Goal: Task Accomplishment & Management: Use online tool/utility

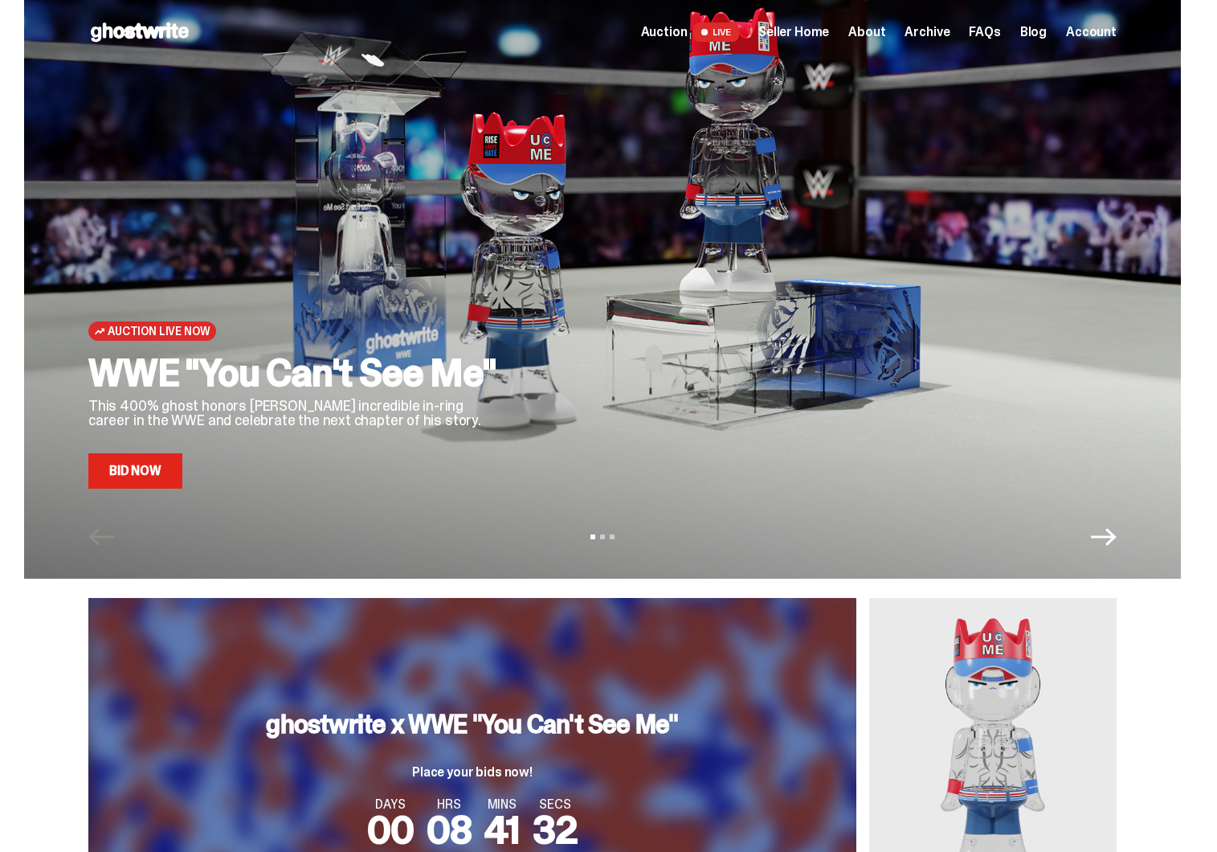
click at [798, 31] on span "Seller Home" at bounding box center [793, 32] width 71 height 13
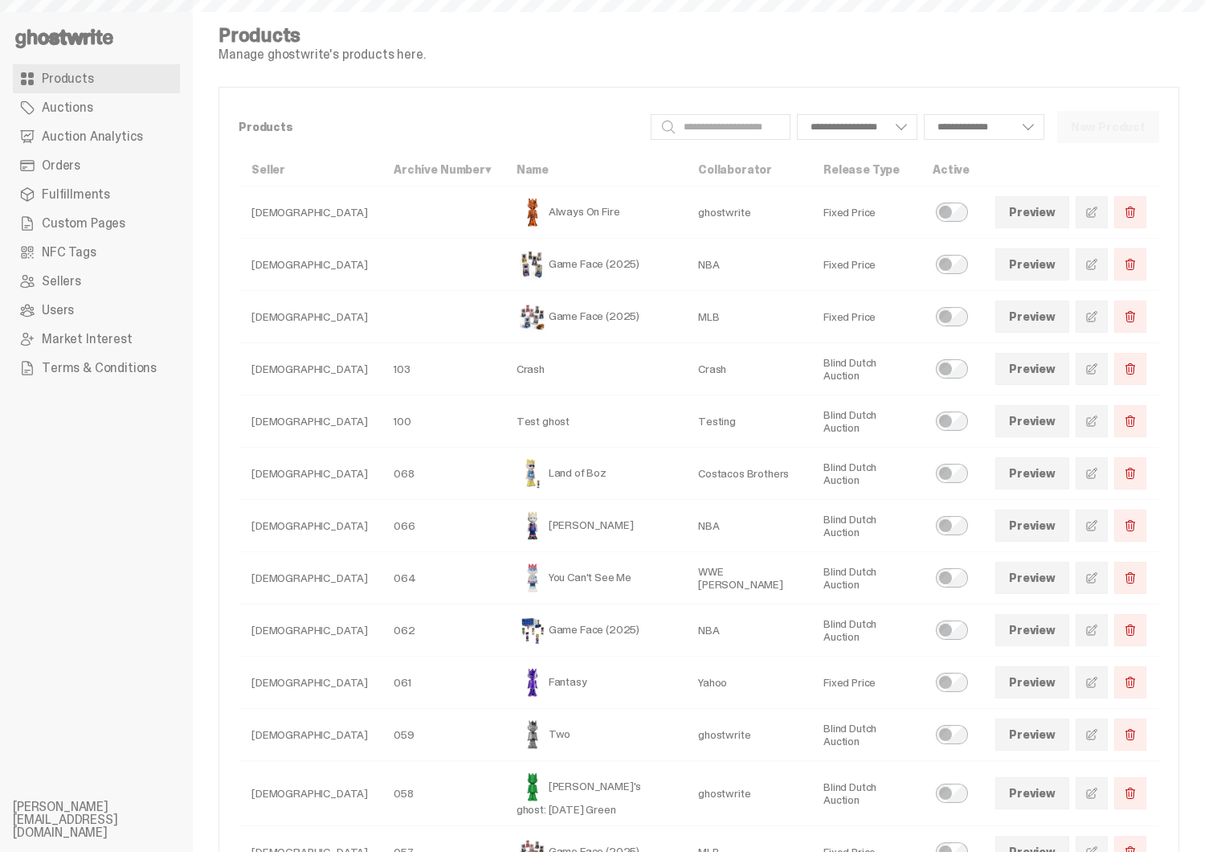
select select
click at [112, 139] on span "Auction Analytics" at bounding box center [92, 136] width 101 height 13
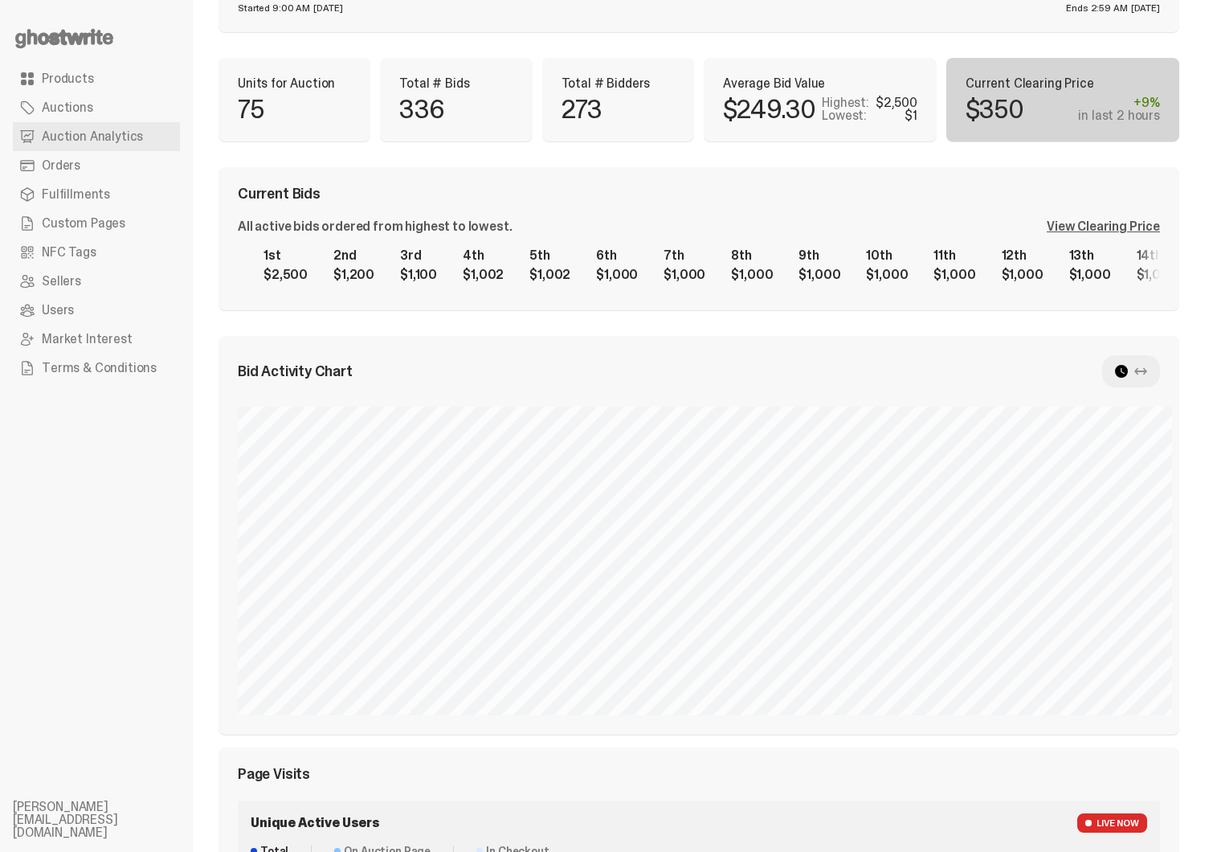
scroll to position [603, 0]
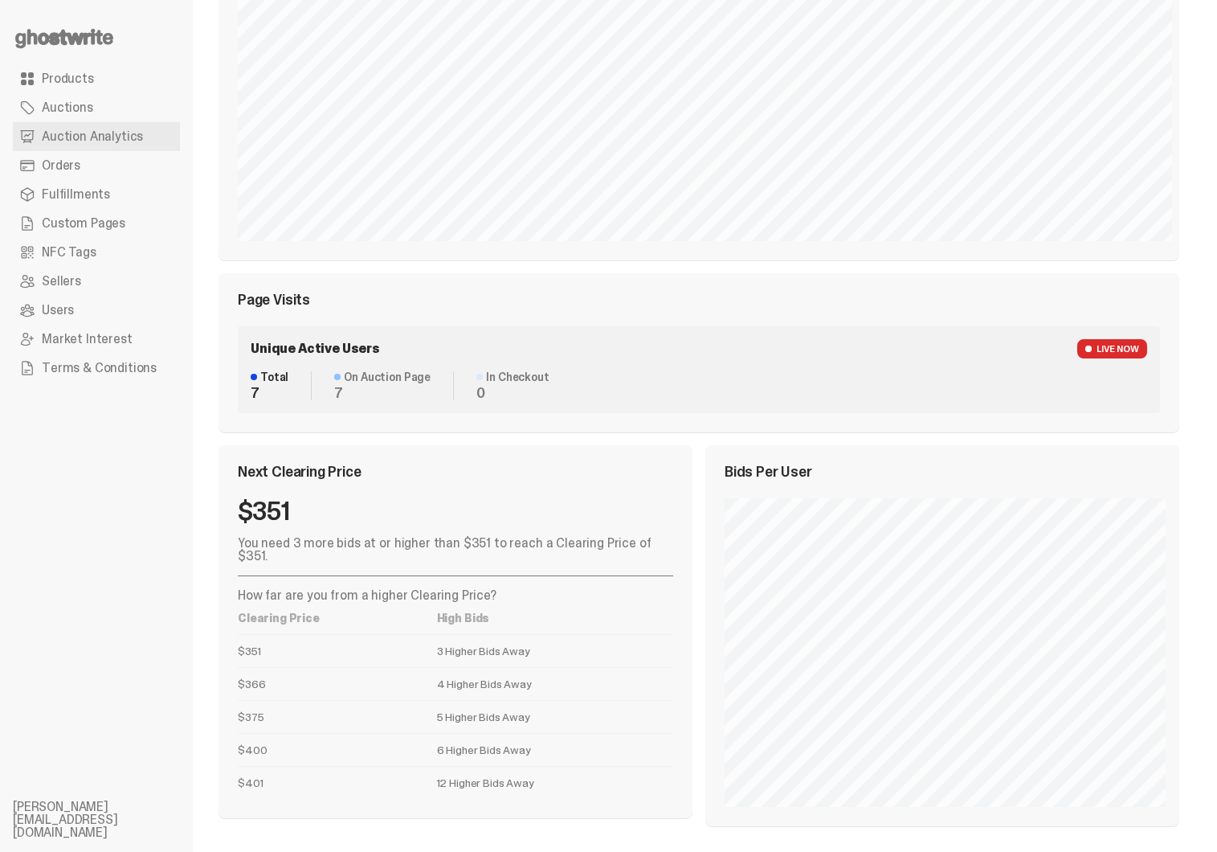
scroll to position [582, 0]
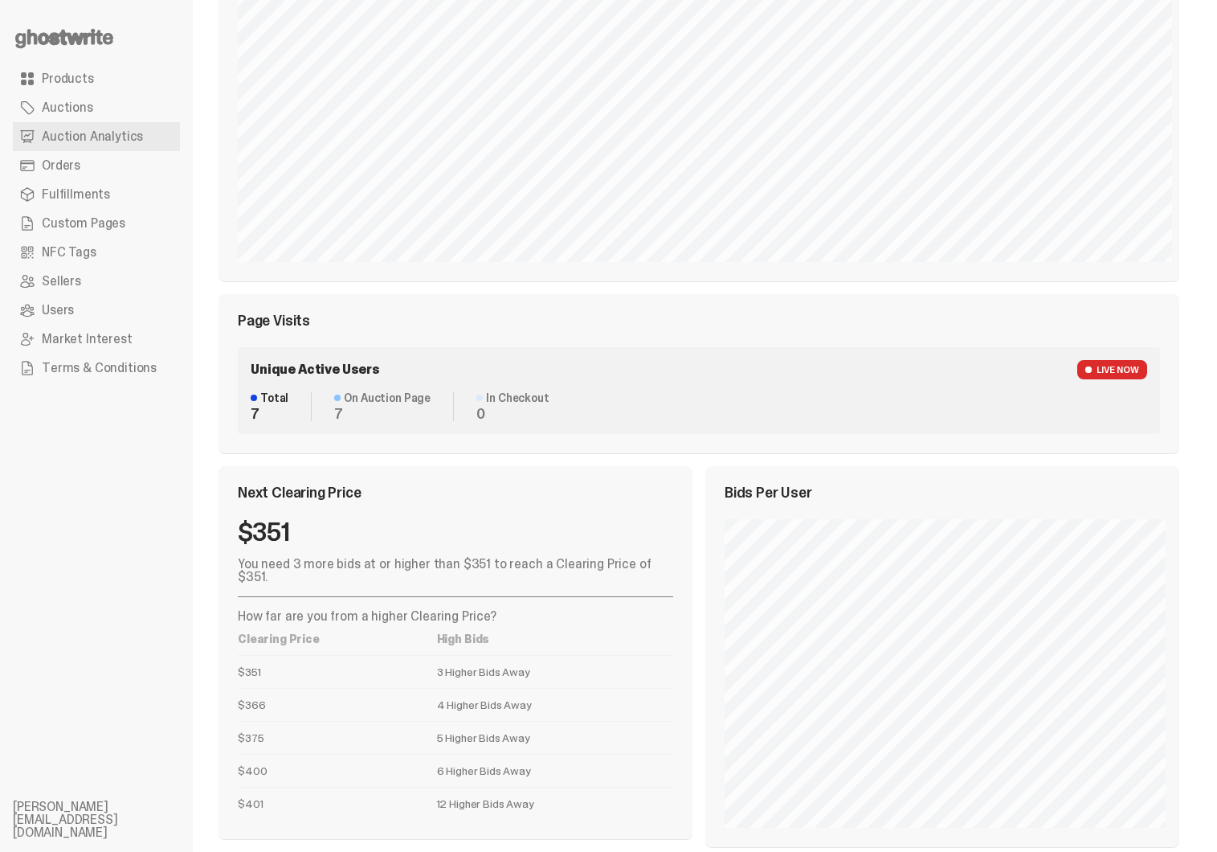
select select "**"
